Goal: Task Accomplishment & Management: Use online tool/utility

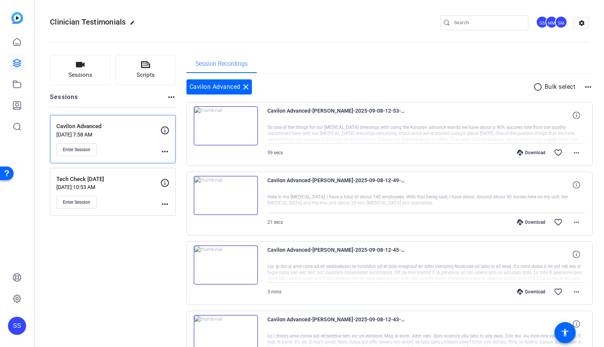
click at [15, 332] on div "SS" at bounding box center [17, 326] width 18 height 18
click at [107, 315] on span at bounding box center [100, 315] width 18 height 18
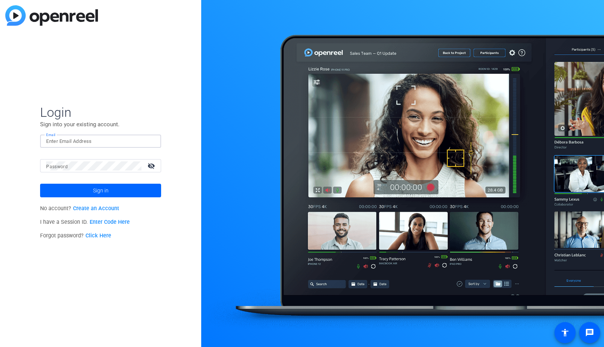
click at [129, 146] on input "Email" at bounding box center [100, 141] width 109 height 9
click at [153, 141] on div at bounding box center [150, 141] width 9 height 9
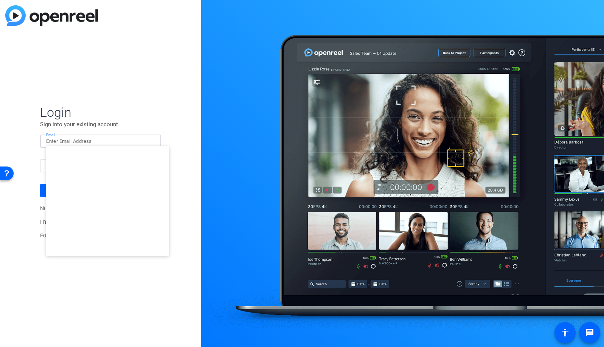
type input "[EMAIL_ADDRESS][DOMAIN_NAME]"
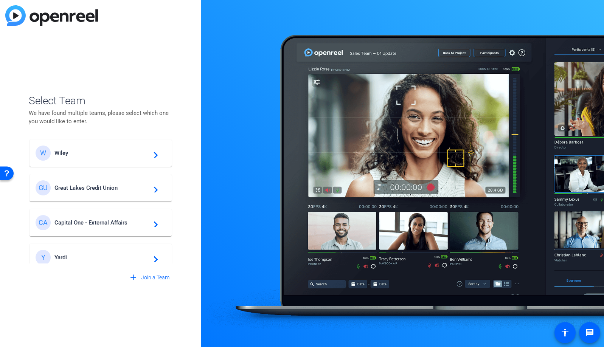
click at [80, 152] on span "Wiley" at bounding box center [101, 153] width 95 height 7
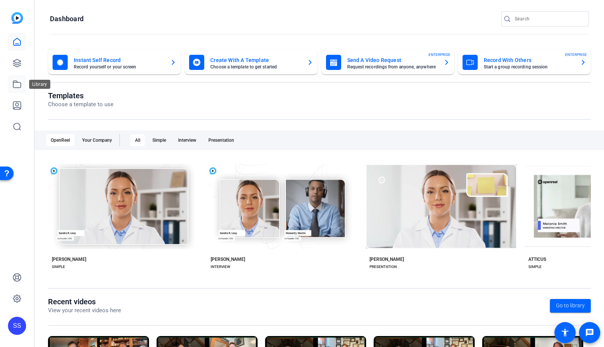
click at [17, 84] on icon at bounding box center [16, 84] width 9 height 9
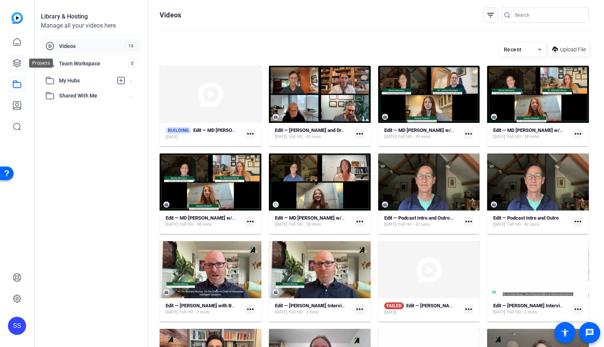
click at [11, 64] on link at bounding box center [17, 63] width 18 height 18
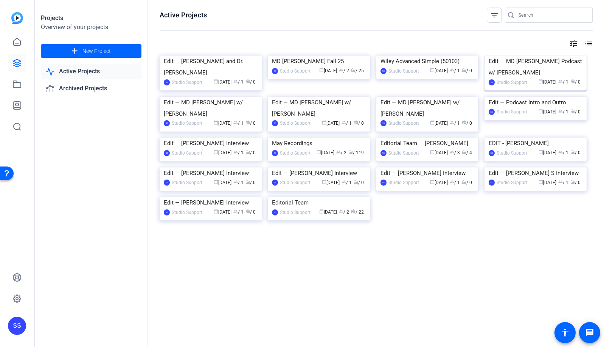
click at [544, 56] on img at bounding box center [536, 56] width 102 height 0
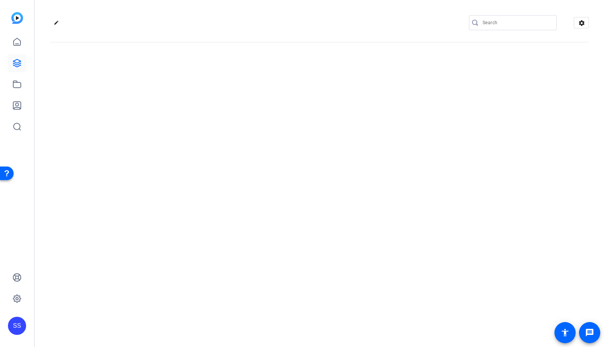
click at [544, 91] on div "edit settings" at bounding box center [320, 173] width 570 height 347
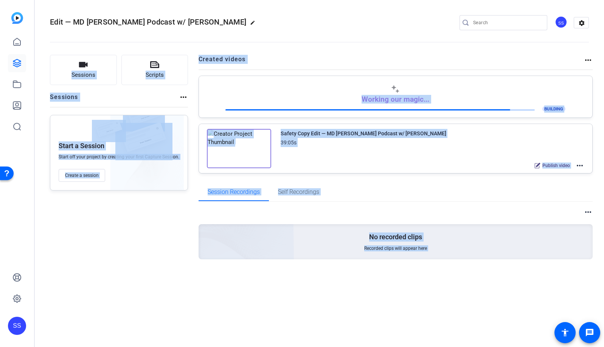
click at [438, 44] on openreel-divider-bar at bounding box center [319, 39] width 539 height 23
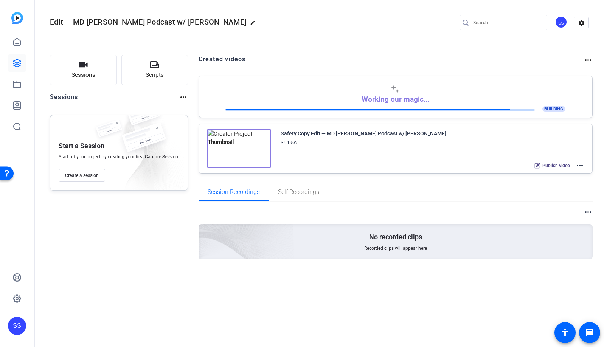
click at [12, 329] on div "SS" at bounding box center [17, 326] width 18 height 18
click at [91, 324] on span at bounding box center [86, 320] width 18 height 18
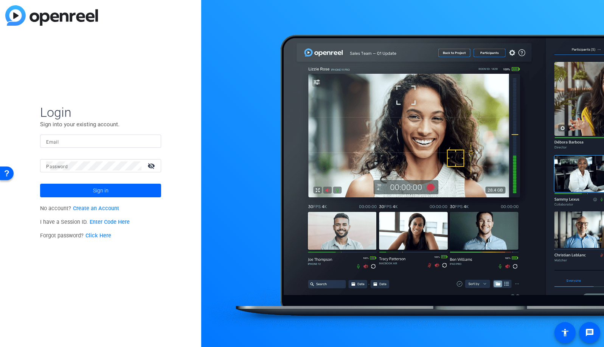
click at [136, 146] on div at bounding box center [100, 141] width 109 height 13
click at [142, 141] on input "Email" at bounding box center [100, 141] width 109 height 9
click at [145, 141] on input "Email" at bounding box center [100, 141] width 109 height 9
click at [150, 141] on img at bounding box center [148, 141] width 5 height 9
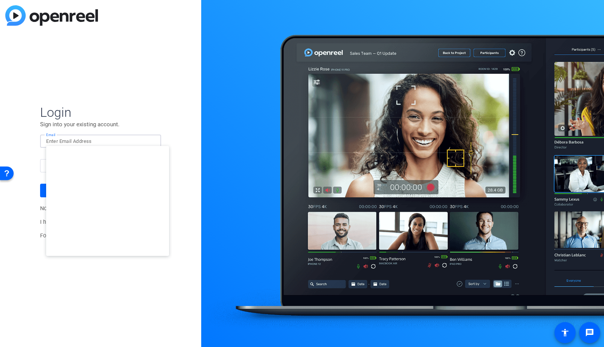
type input "studiosupport+2@openreel.com"
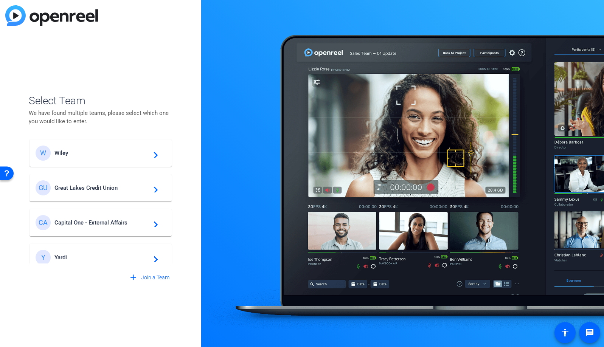
drag, startPoint x: 142, startPoint y: 147, endPoint x: 95, endPoint y: 186, distance: 61.3
click at [95, 186] on span "Great Lakes Credit Union" at bounding box center [101, 188] width 95 height 7
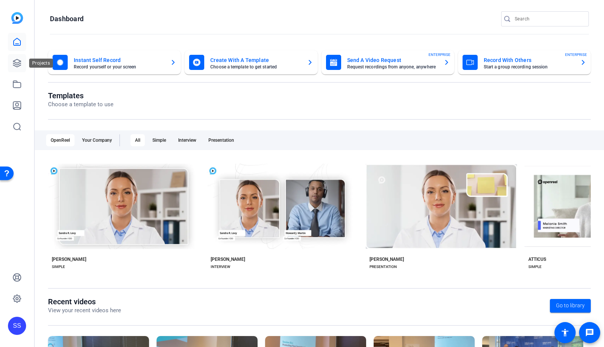
click at [17, 64] on icon at bounding box center [17, 63] width 8 height 8
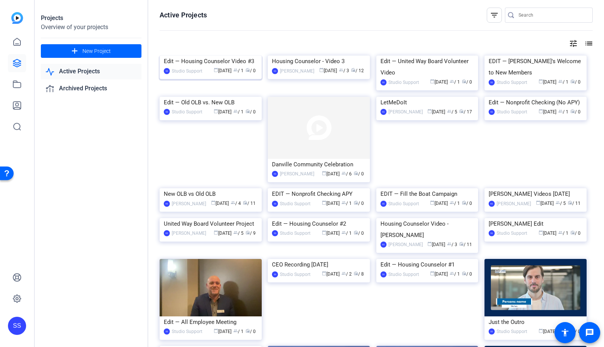
click at [225, 56] on img at bounding box center [211, 56] width 102 height 0
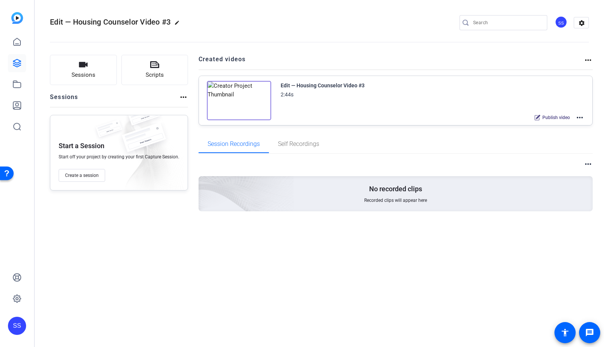
click at [584, 120] on mat-icon "more_horiz" at bounding box center [580, 117] width 9 height 9
click at [574, 128] on span "Edit in Creator" at bounding box center [552, 126] width 53 height 9
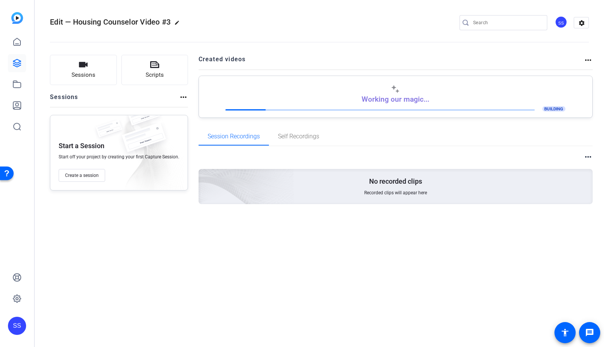
click at [12, 330] on div "SS" at bounding box center [17, 326] width 18 height 18
click at [99, 314] on mat-icon "logout" at bounding box center [100, 315] width 9 height 9
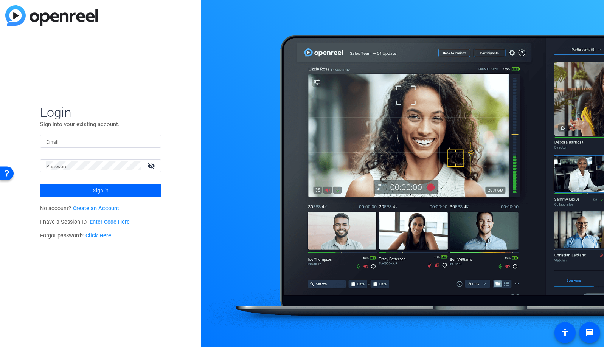
click at [135, 140] on input "Email" at bounding box center [100, 141] width 109 height 9
click at [149, 142] on img at bounding box center [148, 141] width 5 height 9
type input "[EMAIL_ADDRESS][DOMAIN_NAME]"
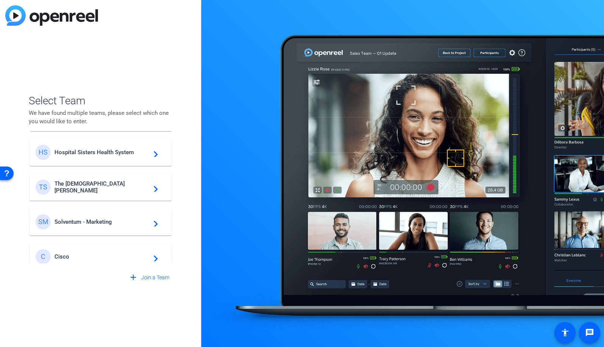
scroll to position [211, 0]
click at [87, 223] on span "Solventum - Marketing" at bounding box center [101, 220] width 95 height 7
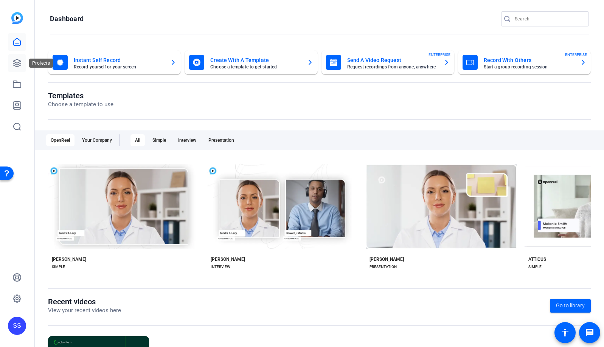
click at [18, 59] on icon at bounding box center [16, 63] width 9 height 9
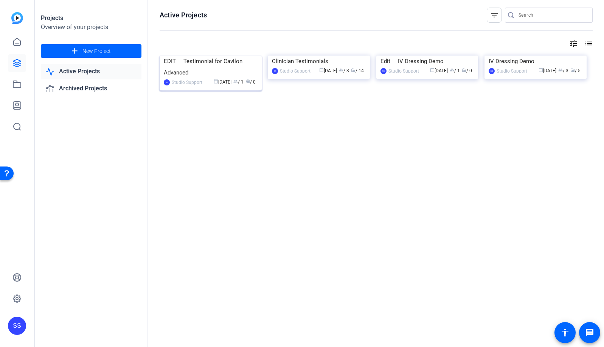
click at [195, 56] on img at bounding box center [211, 56] width 102 height 0
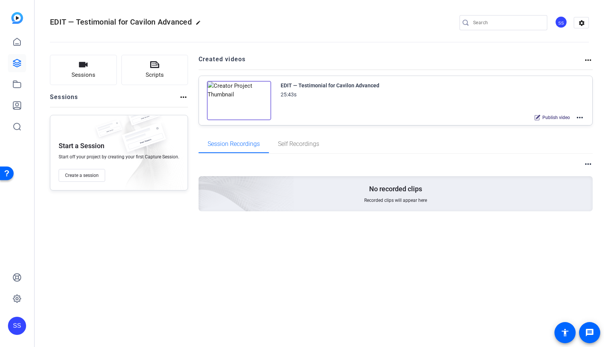
click at [578, 117] on mat-icon "more_horiz" at bounding box center [580, 117] width 9 height 9
click at [578, 125] on span "Edit in Creator" at bounding box center [552, 126] width 53 height 9
